Goal: Communication & Community: Answer question/provide support

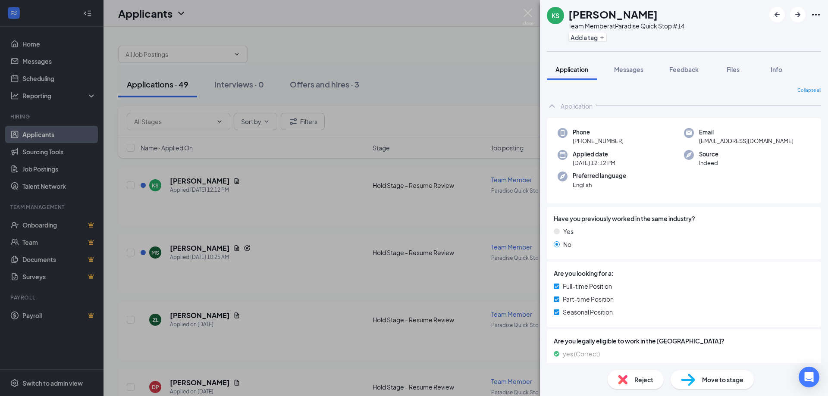
click at [417, 121] on div "KS [PERSON_NAME] Team Member at Paradise Quick Stop #14 Add a tag Application M…" at bounding box center [414, 198] width 828 height 396
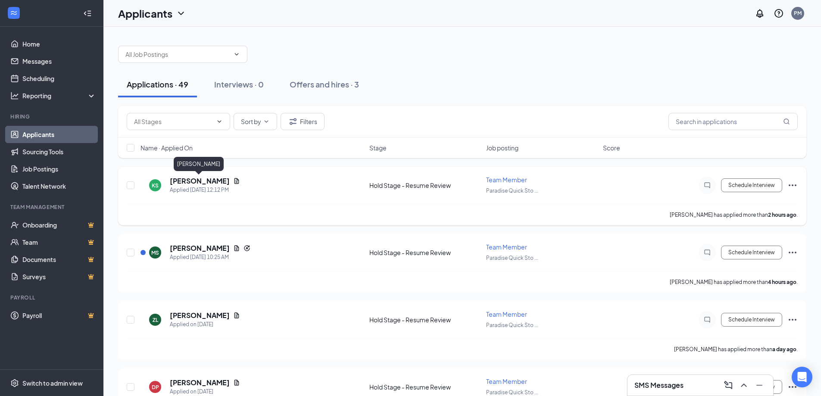
click at [200, 178] on h5 "[PERSON_NAME]" at bounding box center [200, 180] width 60 height 9
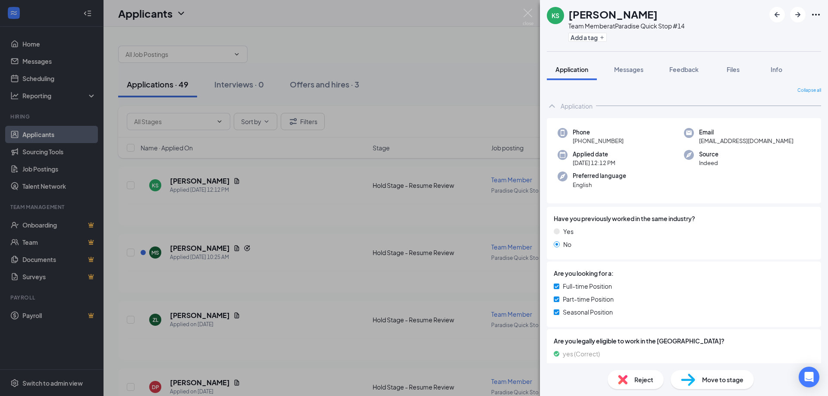
click at [210, 248] on div "KS [PERSON_NAME] Team Member at Paradise Quick Stop #14 Add a tag Application M…" at bounding box center [414, 198] width 828 height 396
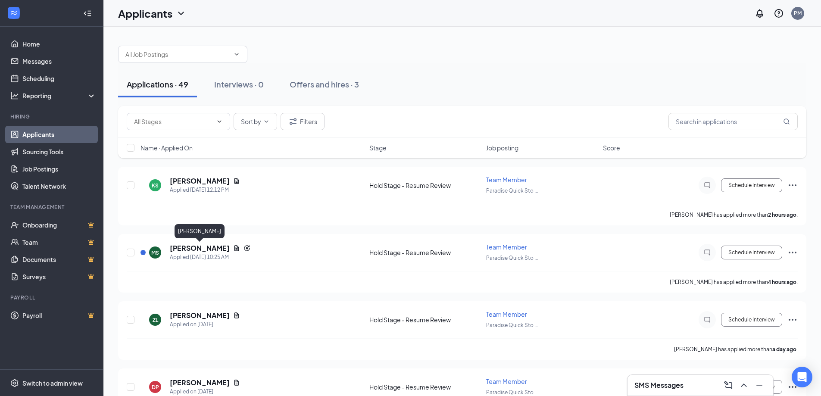
click at [210, 248] on h5 "[PERSON_NAME]" at bounding box center [200, 248] width 60 height 9
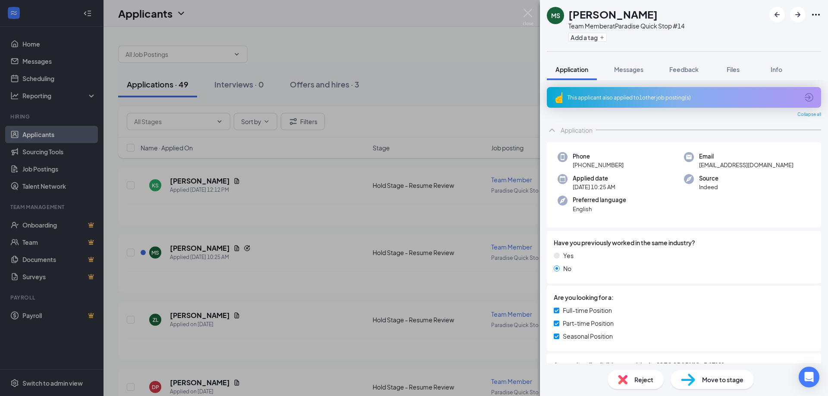
click at [391, 213] on div "[PERSON_NAME] Team Member at Paradise Quick Stop #14 Add a tag Application Mess…" at bounding box center [414, 198] width 828 height 396
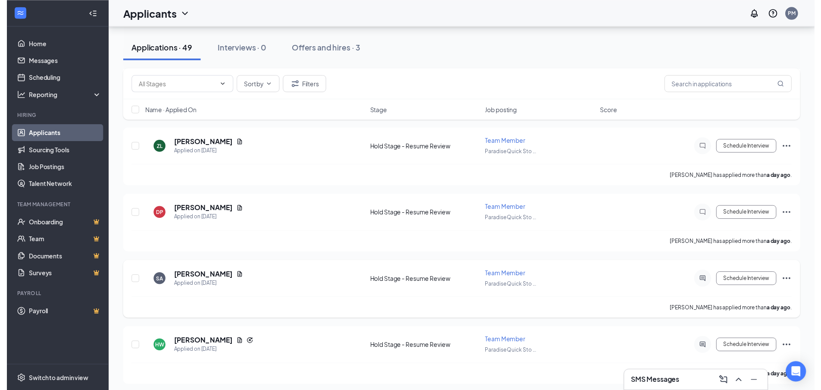
scroll to position [172, 0]
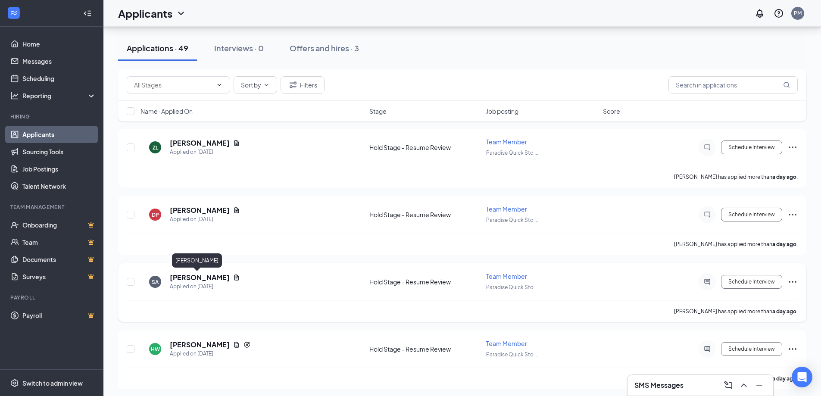
click at [191, 275] on h5 "[PERSON_NAME]" at bounding box center [200, 277] width 60 height 9
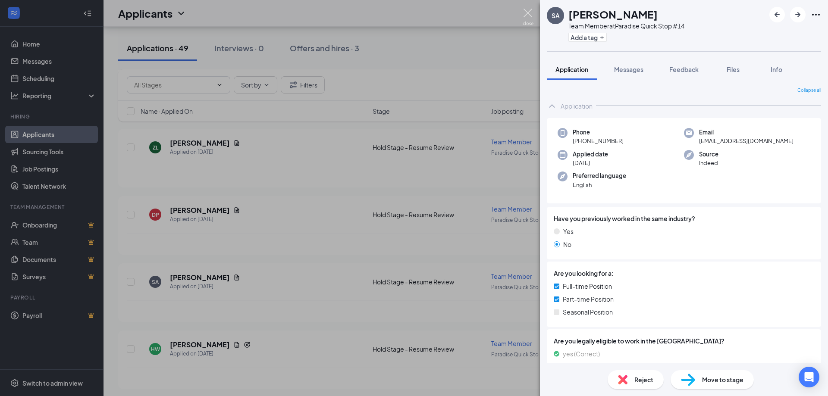
click at [528, 12] on img at bounding box center [527, 17] width 11 height 17
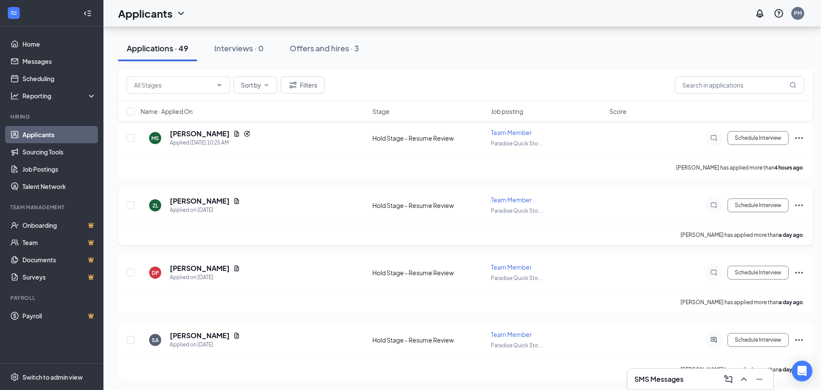
scroll to position [86, 0]
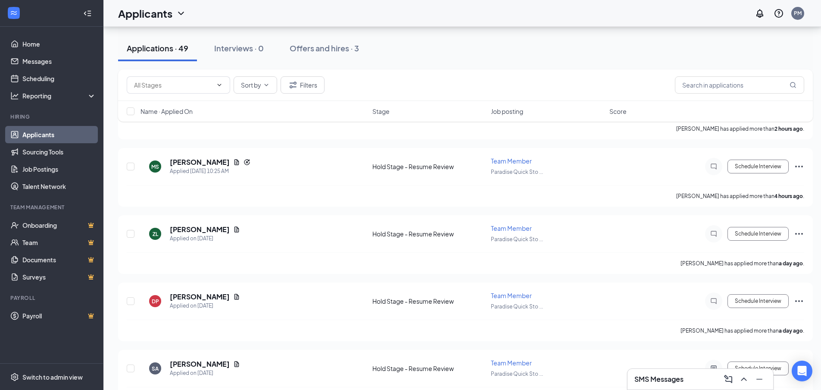
click at [657, 382] on h3 "SMS Messages" at bounding box center [658, 378] width 49 height 9
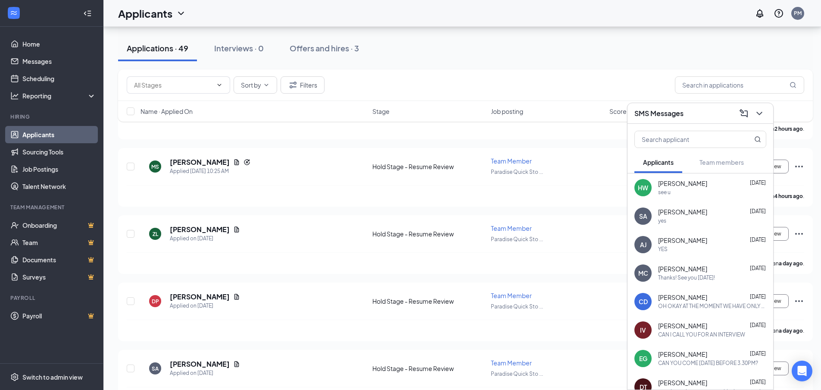
click at [679, 218] on div "yes" at bounding box center [712, 220] width 108 height 7
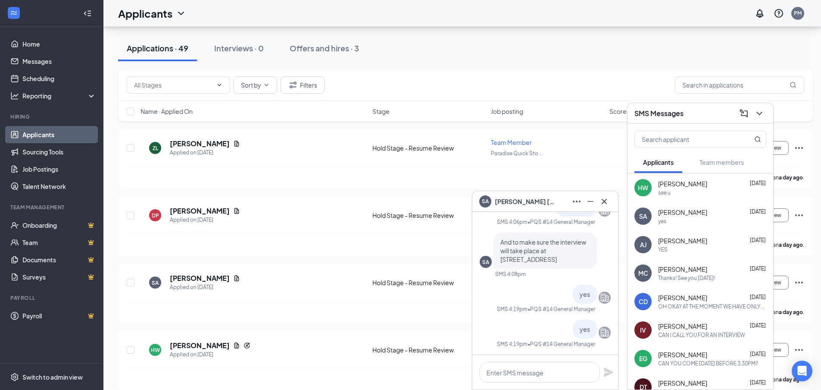
scroll to position [172, 0]
click at [532, 375] on textarea at bounding box center [539, 372] width 121 height 21
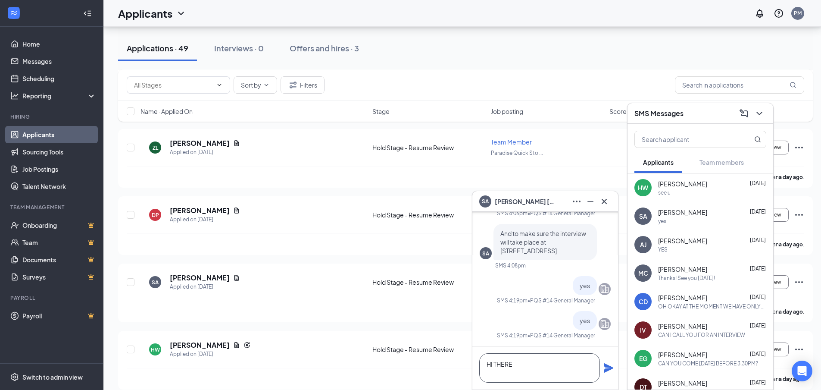
type textarea "HI THERE"
click at [609, 369] on icon "Plane" at bounding box center [608, 367] width 9 height 9
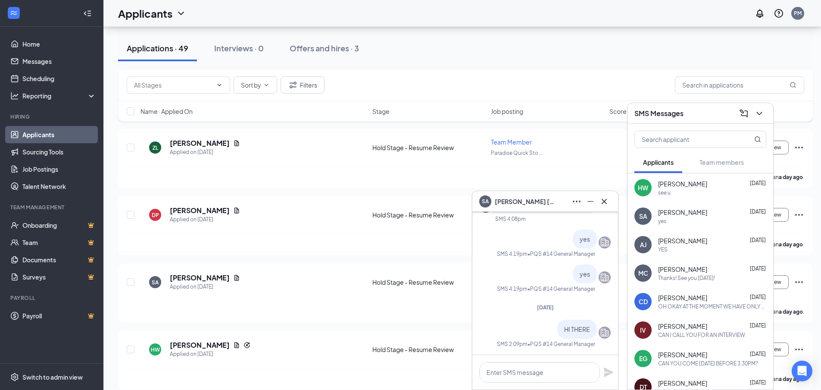
scroll to position [0, 0]
click at [564, 373] on textarea at bounding box center [539, 372] width 121 height 21
type textarea "I"
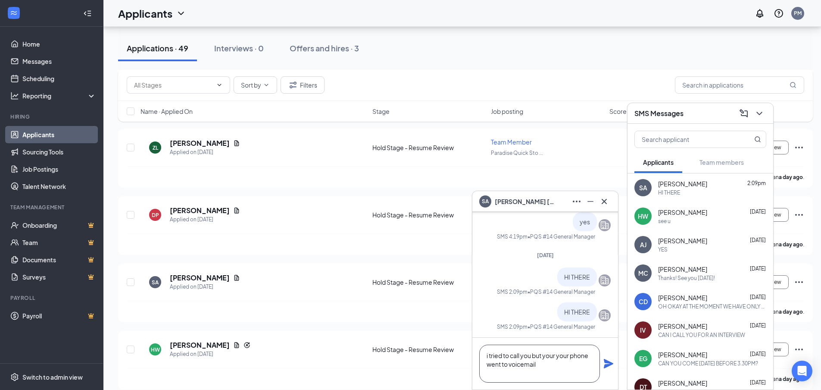
type textarea "i tried to call you but your your phone went to voicemail"
click at [608, 363] on icon "Plane" at bounding box center [608, 363] width 9 height 9
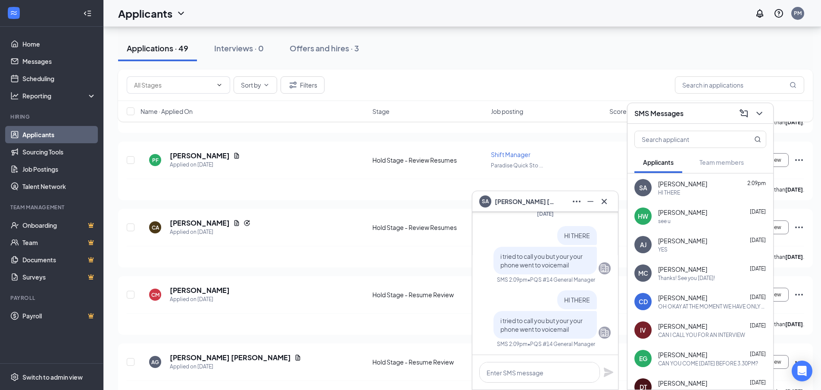
scroll to position [513, 0]
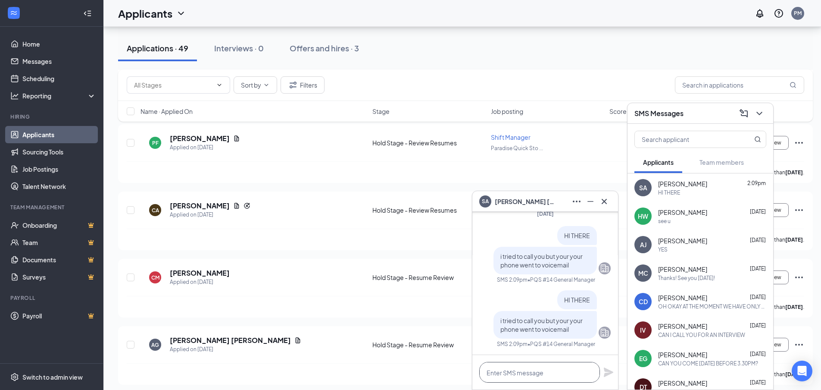
click at [497, 373] on textarea at bounding box center [539, 372] width 121 height 21
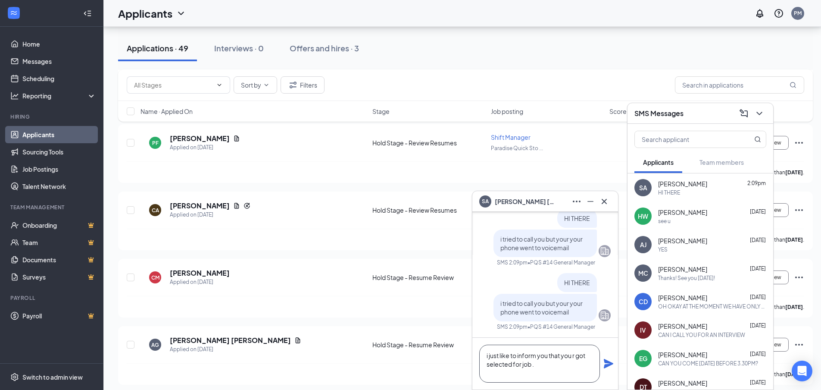
type textarea "i just like to inform you that you r got selected for job ."
click at [610, 358] on div "i just like to inform you that you r got selected for job ." at bounding box center [545, 364] width 146 height 52
click at [607, 364] on icon "Plane" at bounding box center [608, 363] width 9 height 9
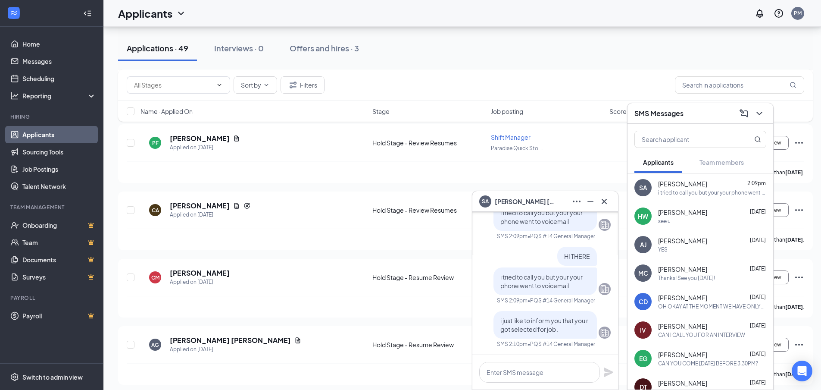
scroll to position [0, 0]
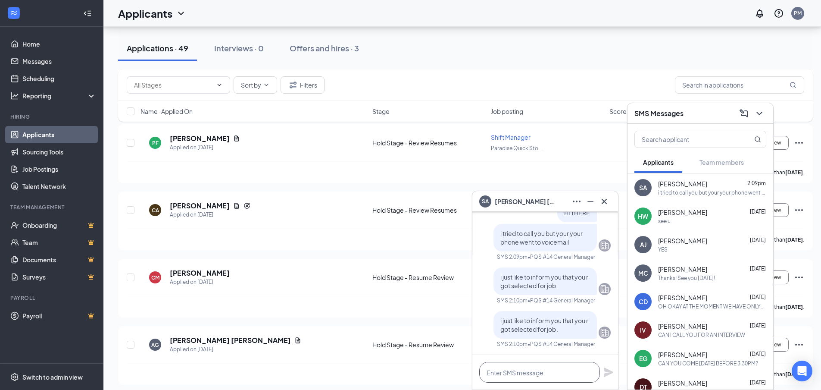
click at [541, 374] on textarea at bounding box center [539, 372] width 121 height 21
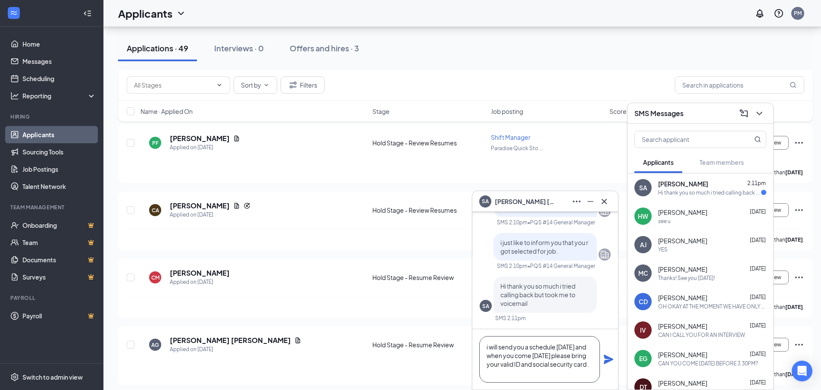
type textarea "i will send you a schedule [DATE] and when you come [DATE] please bring your va…"
click at [610, 360] on icon "Plane" at bounding box center [608, 358] width 9 height 9
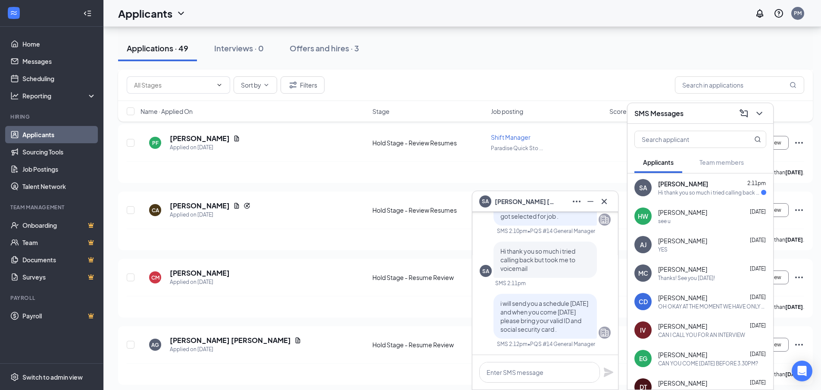
scroll to position [0, 0]
click at [695, 188] on div "[PERSON_NAME] 2:11pm Hi thank you so much i tried calling back but took me to v…" at bounding box center [712, 187] width 108 height 17
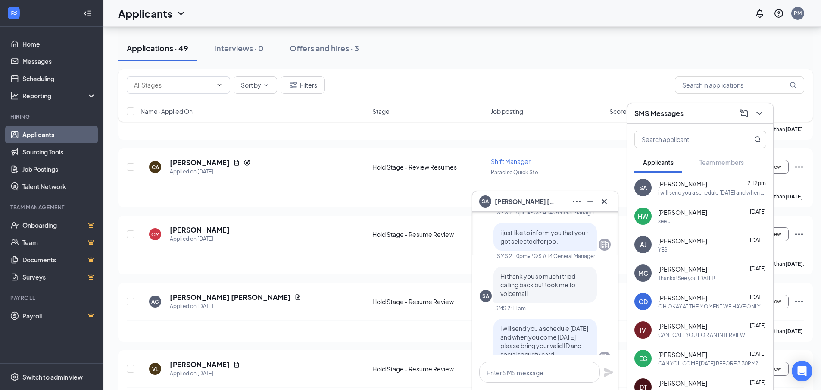
scroll to position [-86, 0]
click at [604, 202] on icon "Cross" at bounding box center [604, 201] width 10 height 10
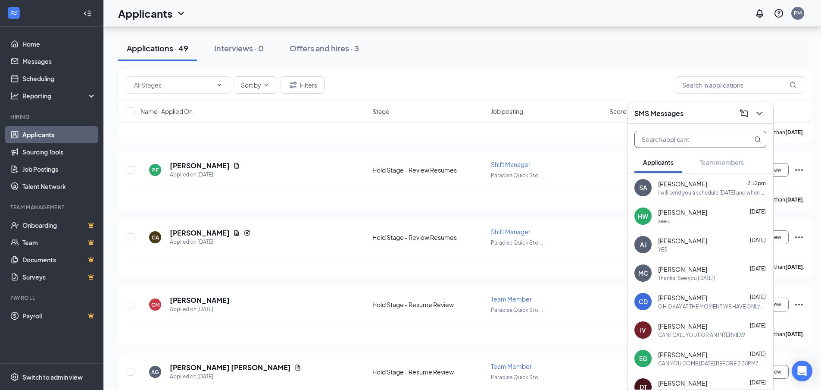
scroll to position [427, 0]
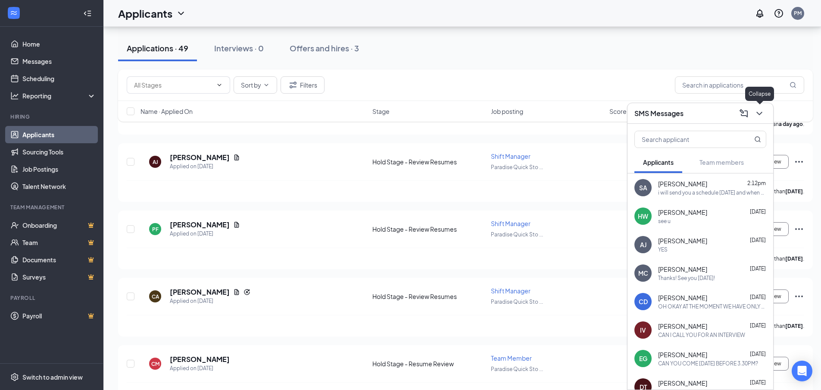
click at [754, 113] on icon "ChevronDown" at bounding box center [759, 113] width 10 height 10
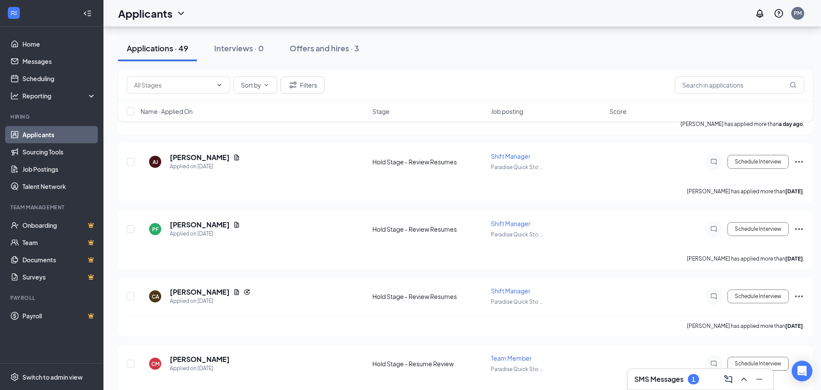
click at [668, 381] on h3 "SMS Messages" at bounding box center [658, 378] width 49 height 9
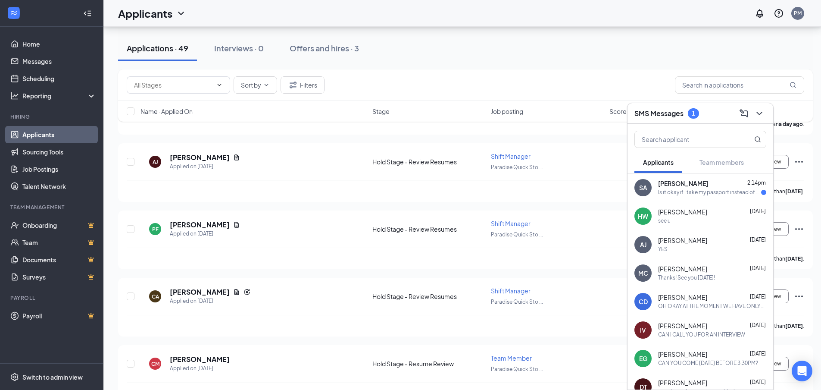
click at [694, 191] on div "Is it okay if I take my passport instead of my ID" at bounding box center [709, 192] width 103 height 7
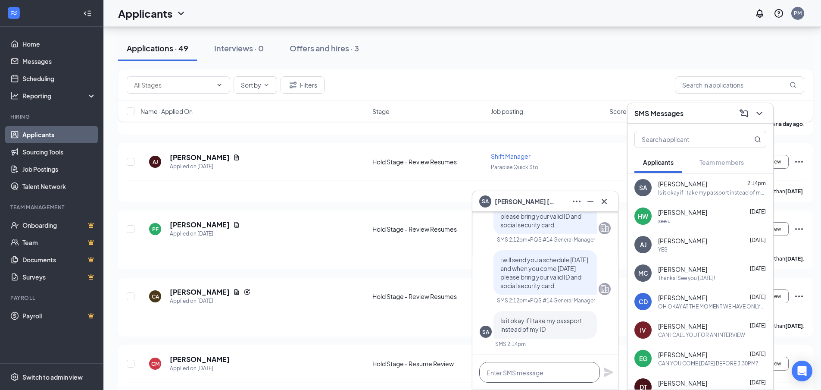
click at [551, 368] on textarea at bounding box center [539, 372] width 121 height 21
type textarea "is it valid ?"
click at [606, 371] on icon "Plane" at bounding box center [608, 371] width 9 height 9
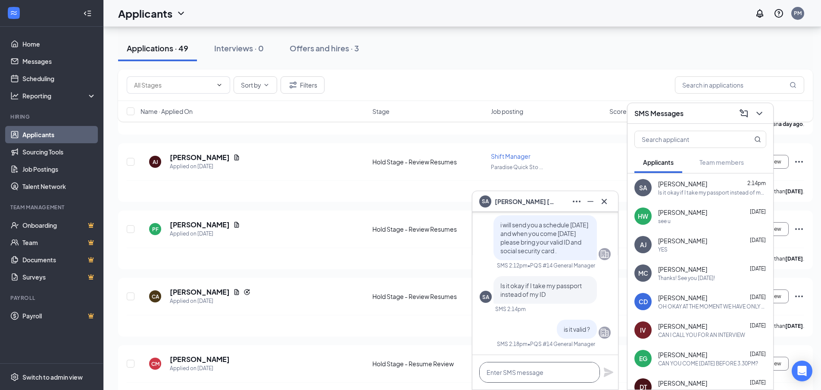
click at [561, 371] on textarea at bounding box center [539, 372] width 121 height 21
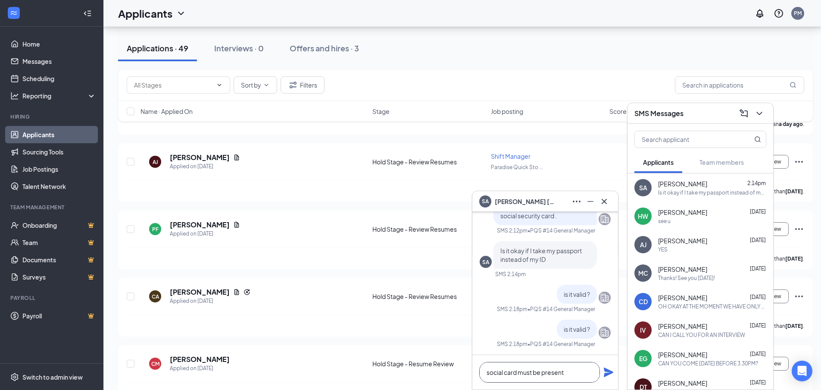
type textarea "social card must be present"
click at [608, 373] on icon "Plane" at bounding box center [608, 371] width 9 height 9
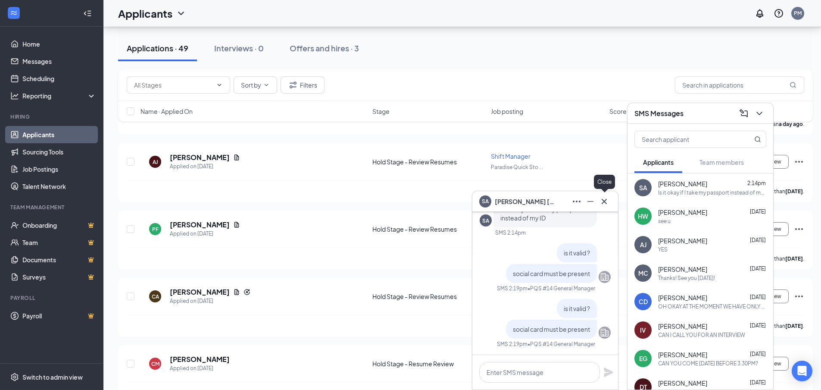
click at [607, 198] on icon "Cross" at bounding box center [604, 201] width 10 height 10
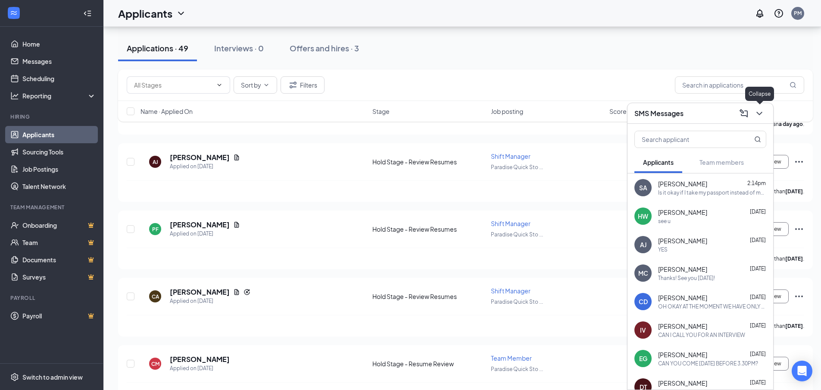
click at [757, 111] on icon "ChevronDown" at bounding box center [759, 113] width 10 height 10
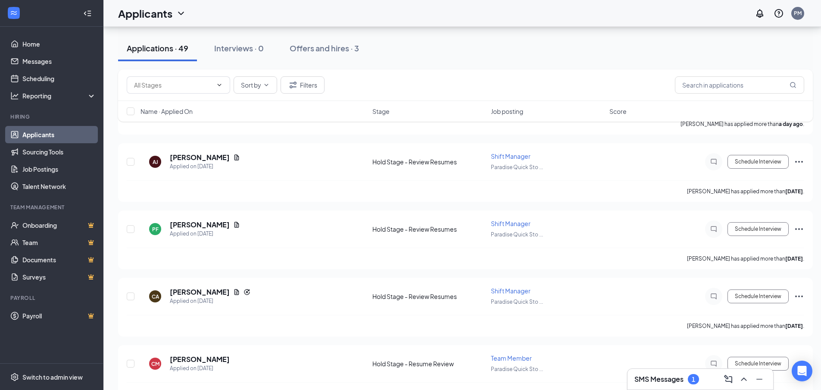
click at [640, 378] on h3 "SMS Messages" at bounding box center [658, 378] width 49 height 9
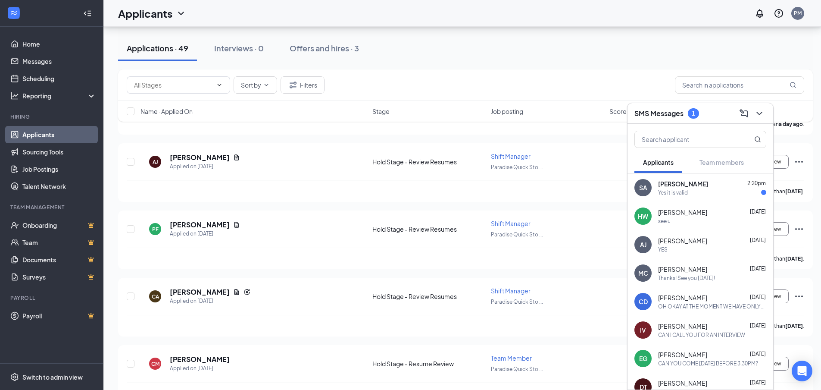
click at [676, 184] on span "[PERSON_NAME]" at bounding box center [683, 183] width 50 height 9
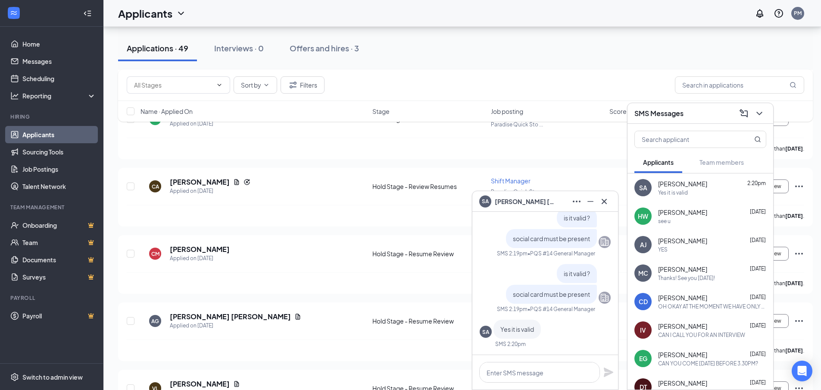
scroll to position [556, 0]
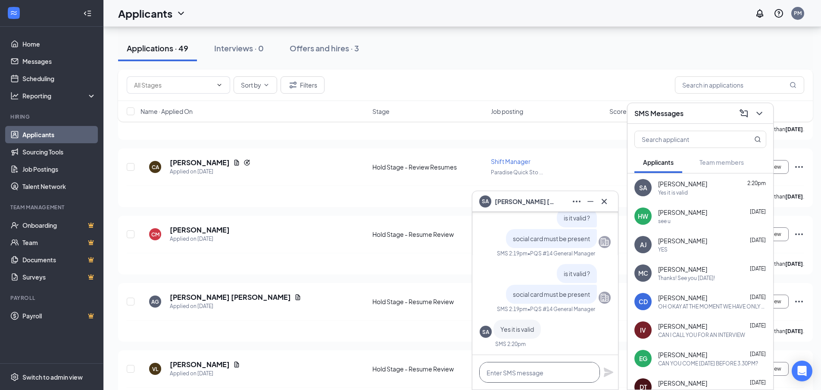
click at [544, 376] on textarea at bounding box center [539, 372] width 121 height 21
type textarea "social card you have handy?"
click at [608, 371] on icon "Plane" at bounding box center [608, 371] width 9 height 9
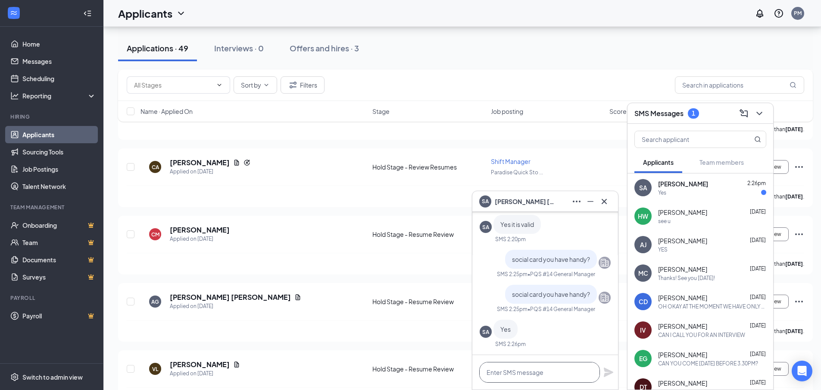
click at [502, 376] on textarea at bounding box center [539, 372] width 121 height 21
type textarea "cool"
click at [612, 371] on icon "Plane" at bounding box center [608, 371] width 9 height 9
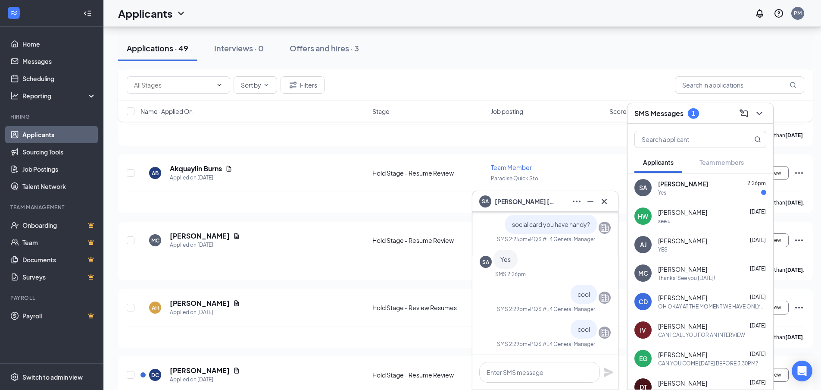
scroll to position [1238, 0]
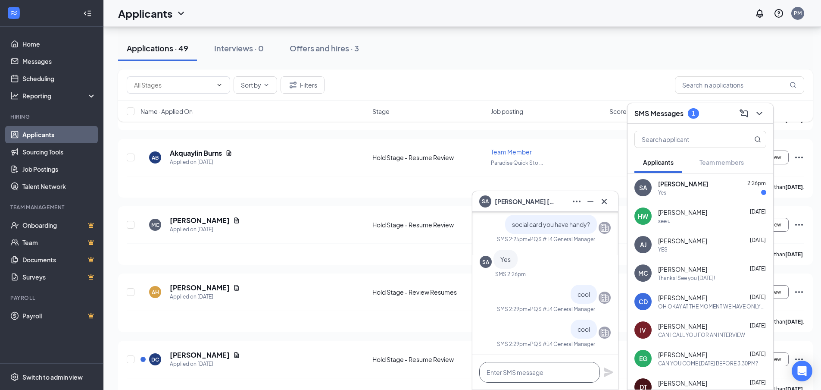
click at [573, 365] on textarea at bounding box center [539, 372] width 121 height 21
type textarea "see you [DATE]"
click at [606, 374] on icon "Plane" at bounding box center [608, 371] width 9 height 9
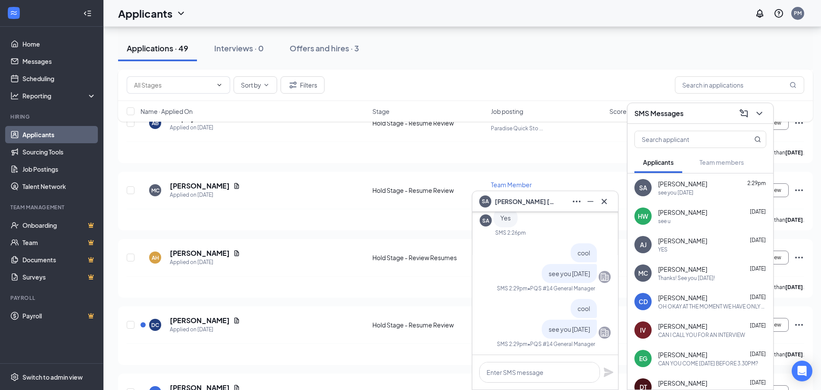
scroll to position [1411, 0]
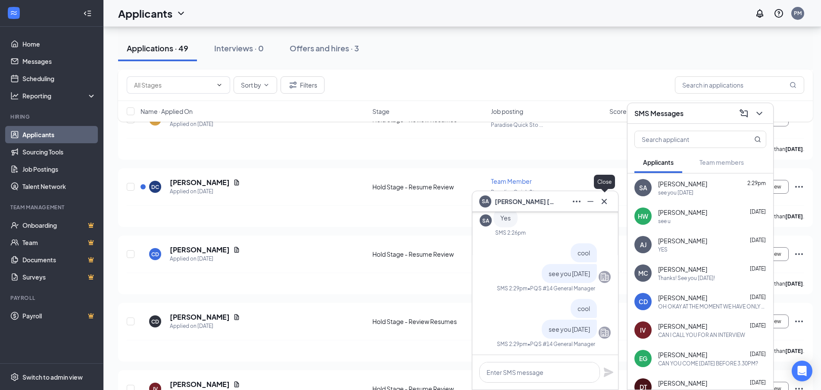
click at [604, 199] on icon "Cross" at bounding box center [604, 201] width 10 height 10
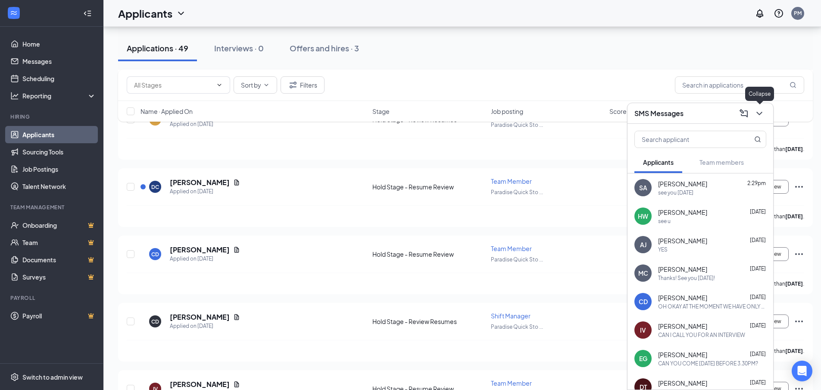
click at [759, 113] on icon "ChevronDown" at bounding box center [759, 113] width 10 height 10
